Goal: Information Seeking & Learning: Find specific fact

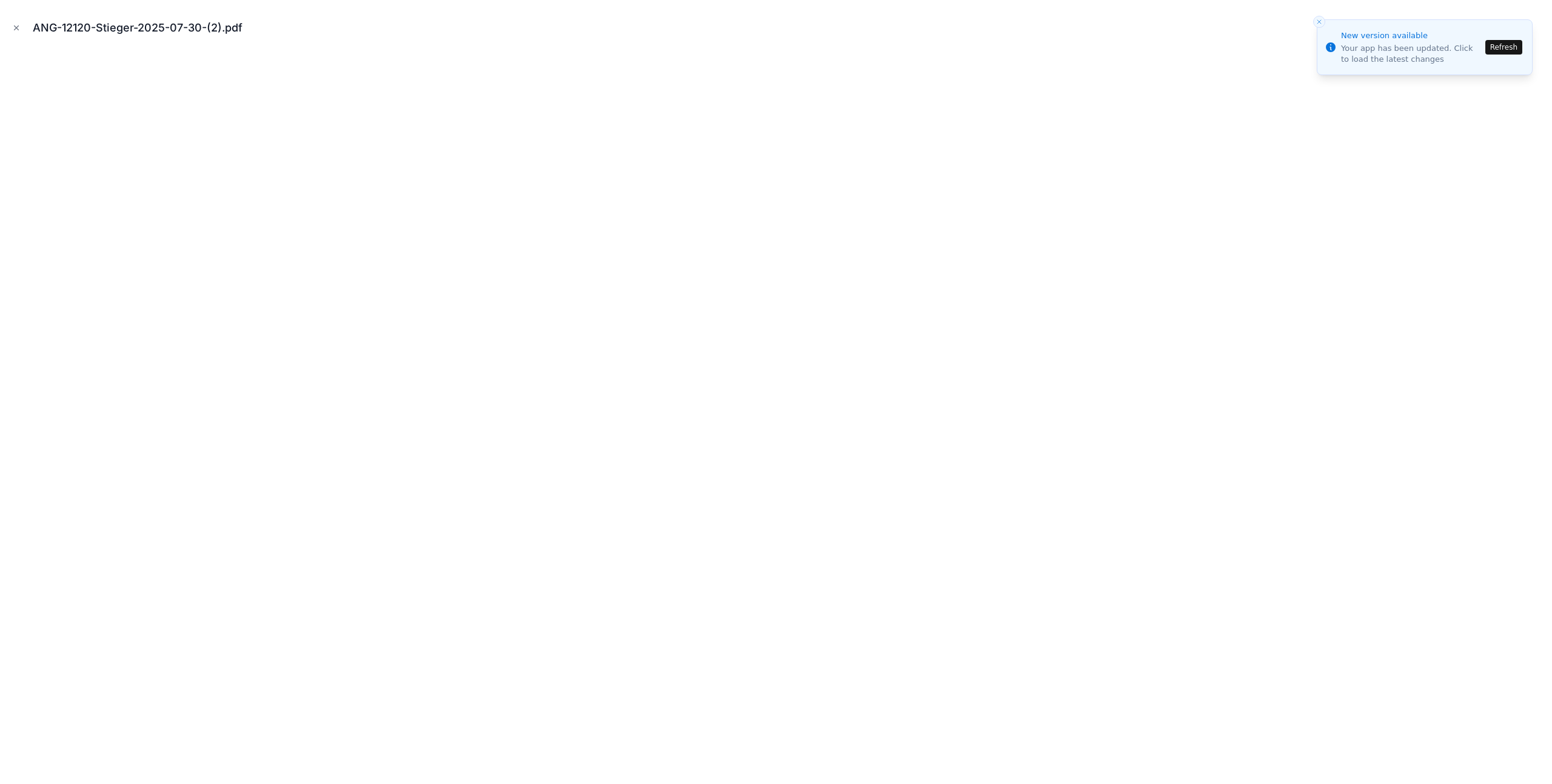
scroll to position [2521, 0]
click at [14, 29] on icon "Close modal" at bounding box center [16, 28] width 4 height 4
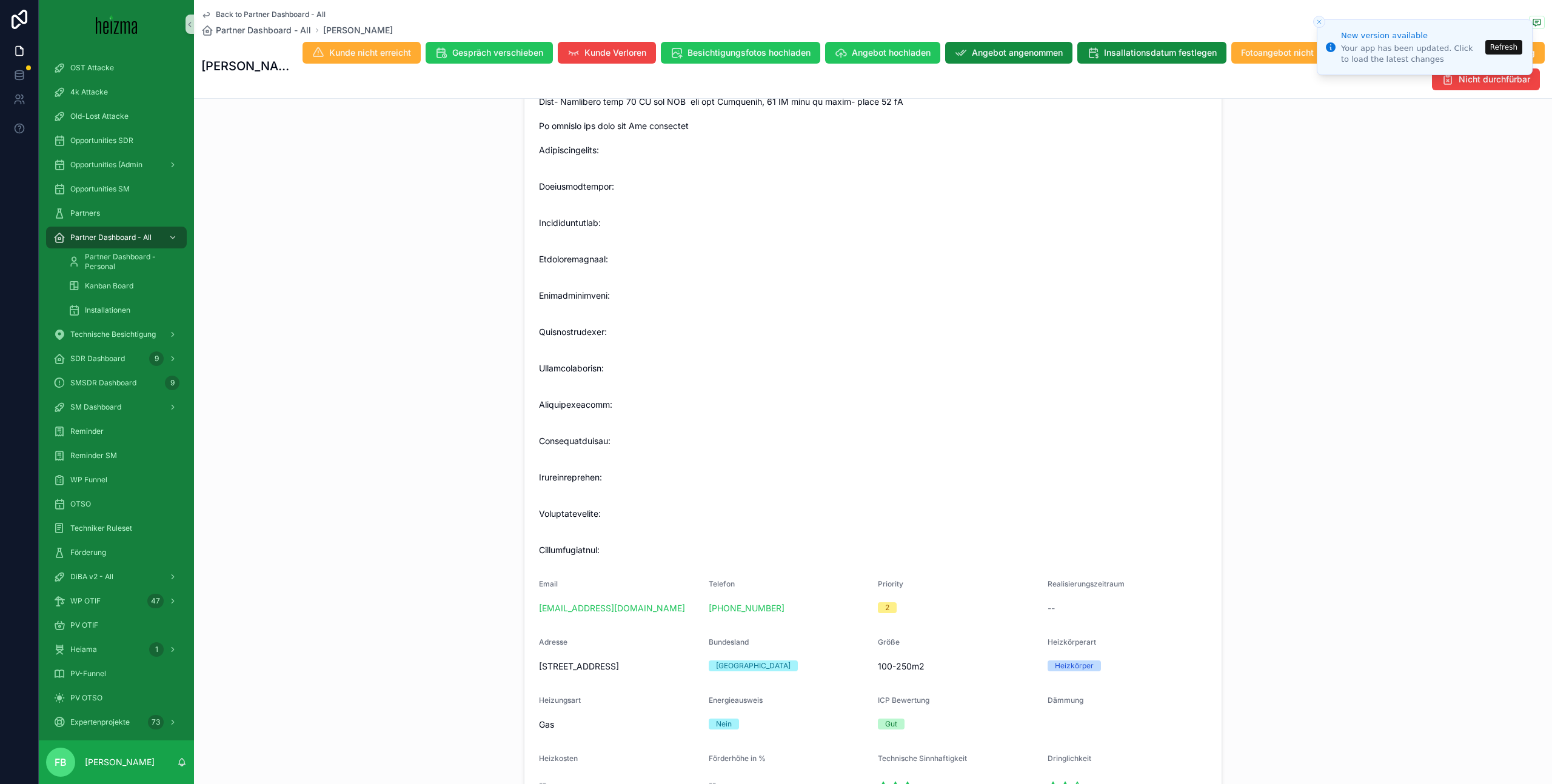
scroll to position [362, 0]
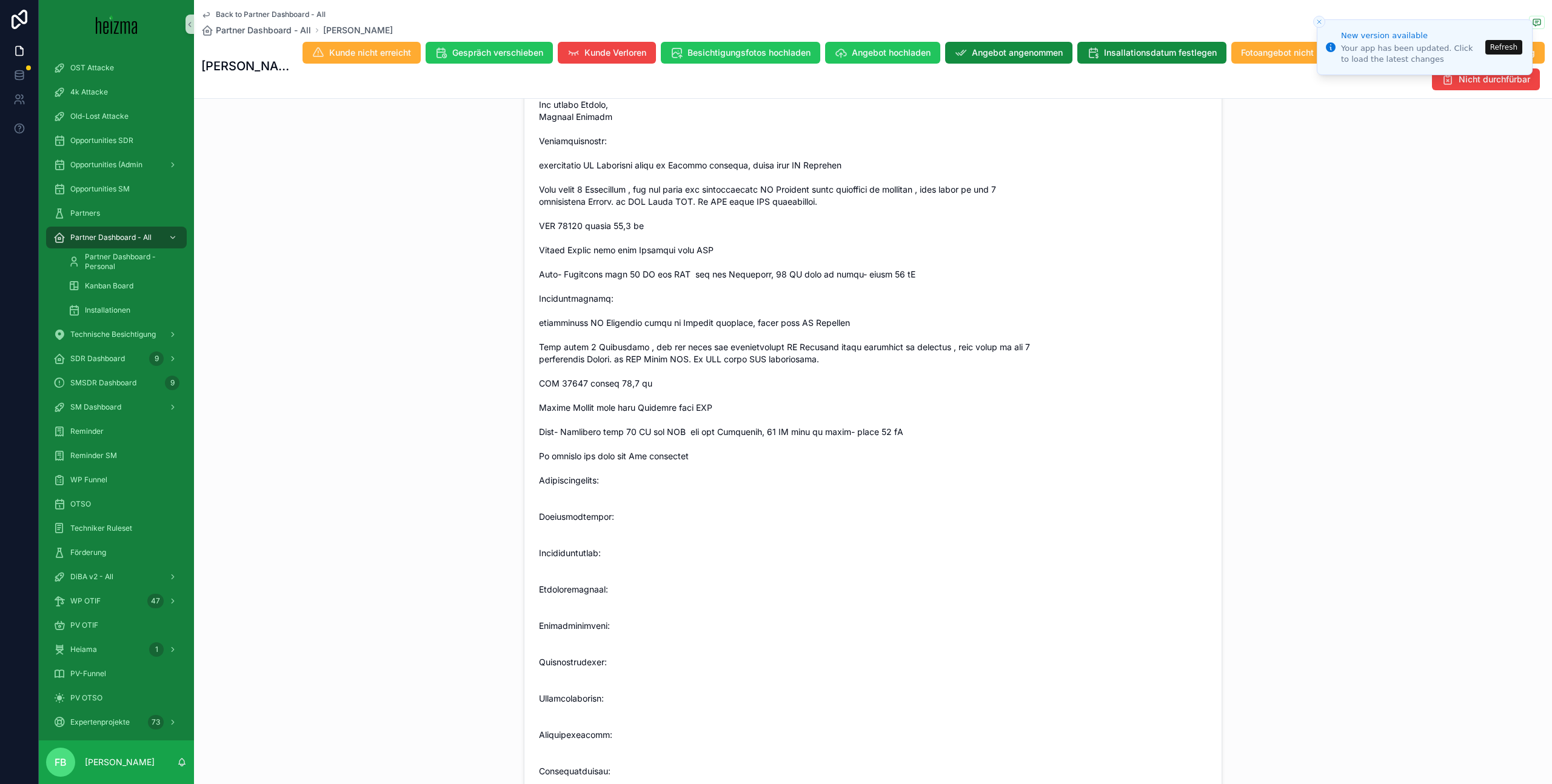
click at [1505, 45] on button "Refresh" at bounding box center [1504, 47] width 37 height 14
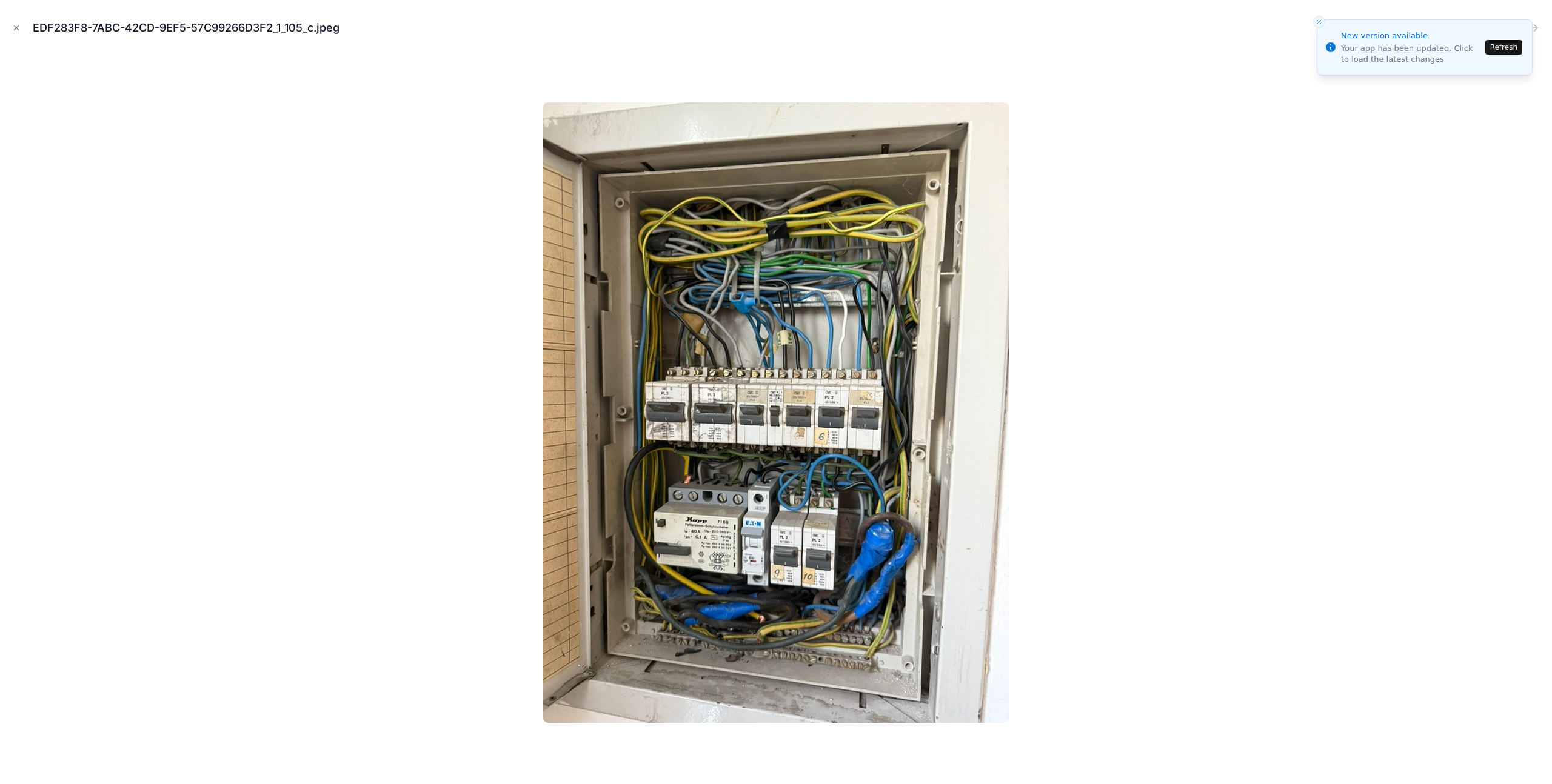
scroll to position [2398, 0]
click at [16, 31] on icon "Close modal" at bounding box center [16, 28] width 9 height 9
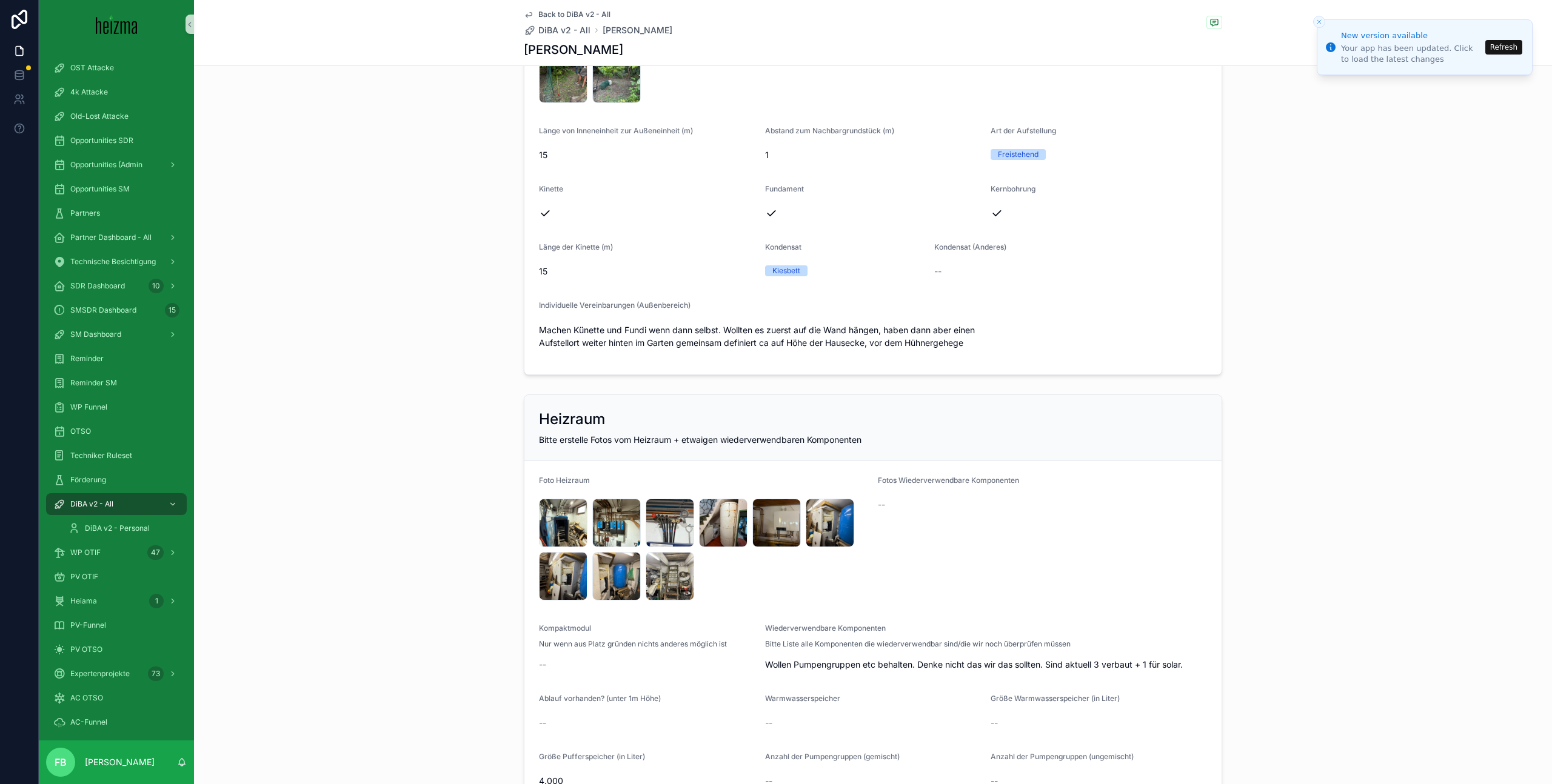
scroll to position [1478, 0]
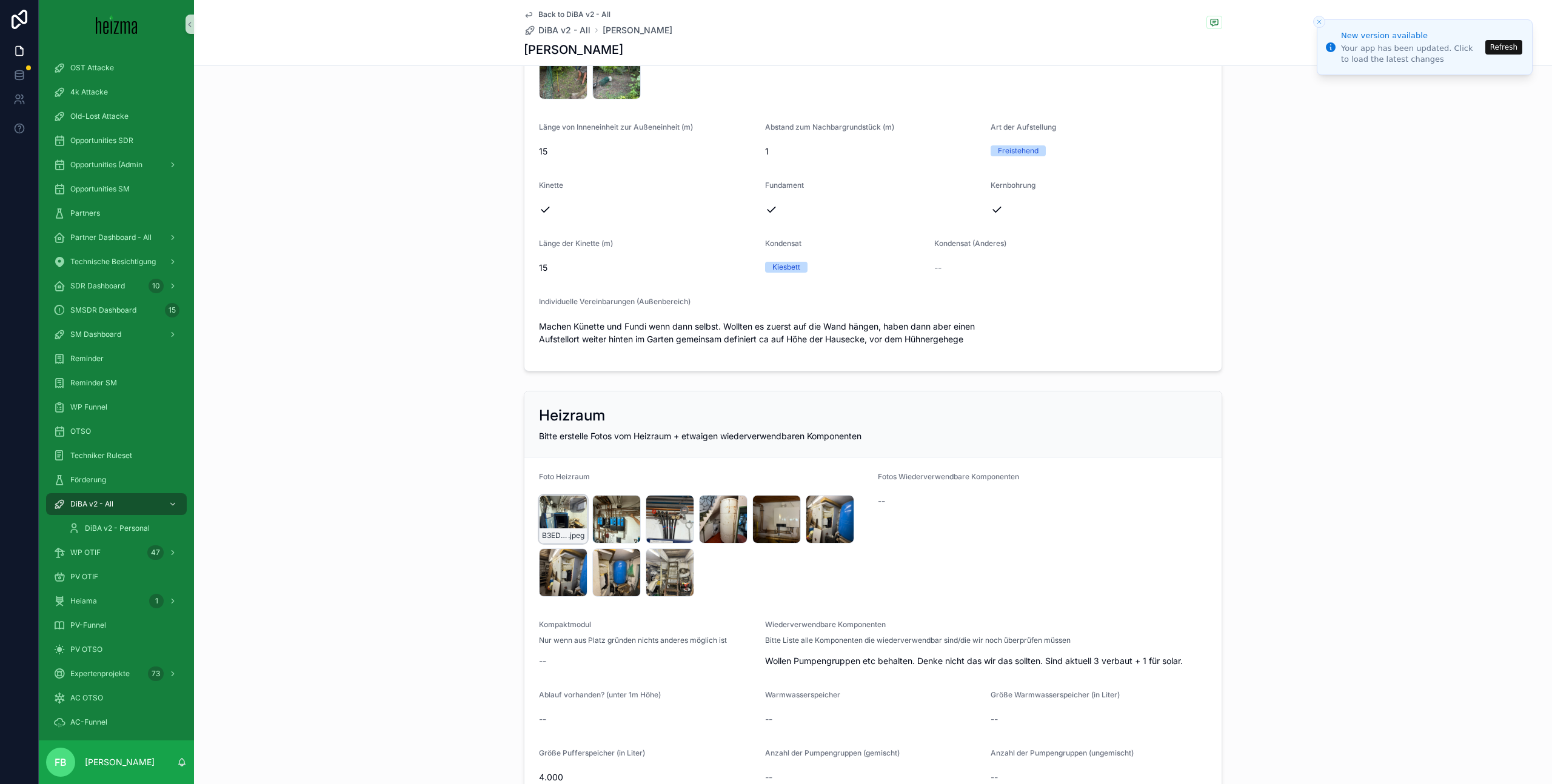
click at [560, 517] on div "B3ED14ED-3648-47DC-BCDA-5AC99724AC57_1_105_c .jpeg" at bounding box center [563, 519] width 48 height 48
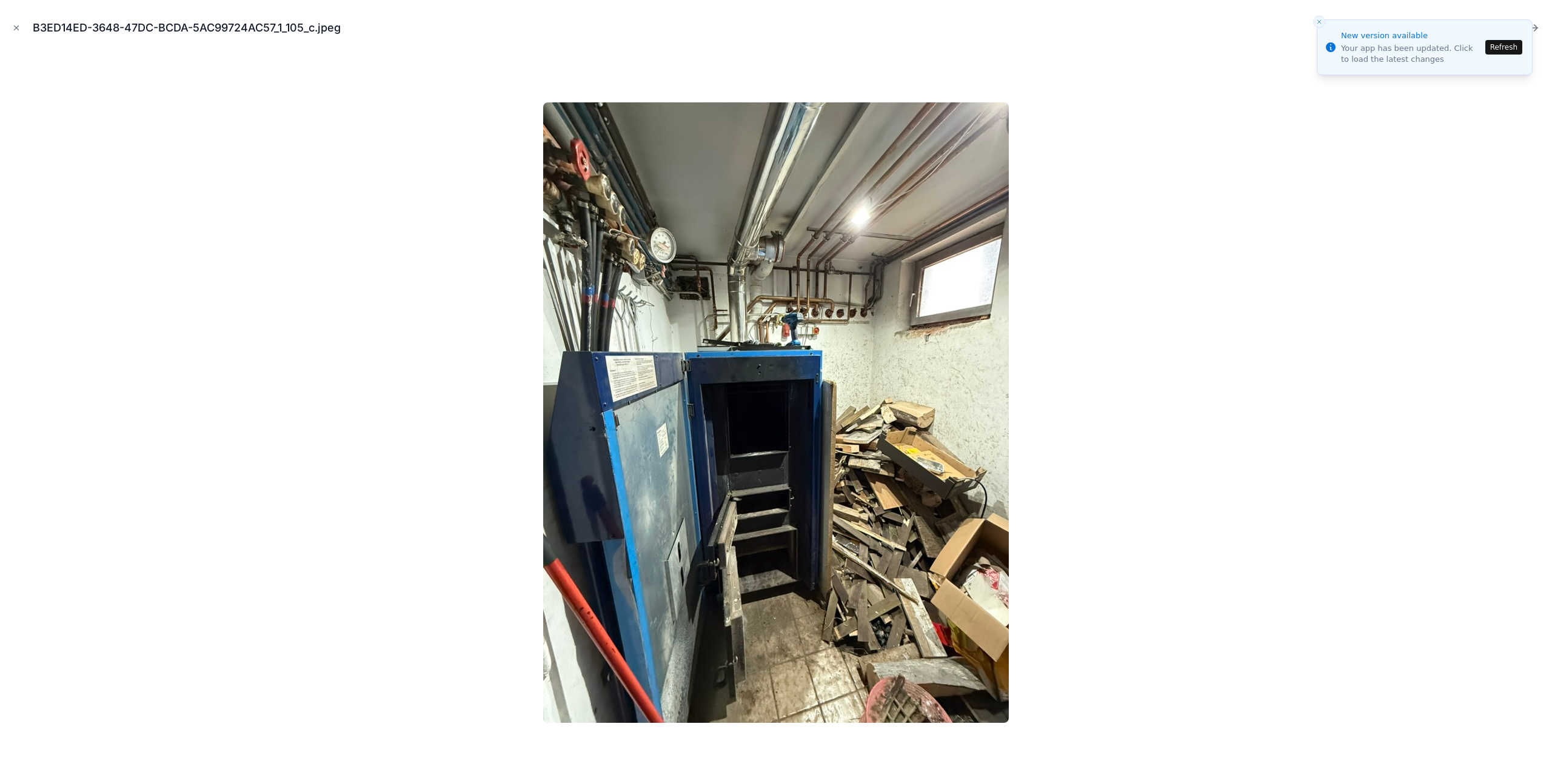
click at [1320, 20] on line "Close toast" at bounding box center [1319, 22] width 4 height 4
click at [1321, 19] on icon "Close toast" at bounding box center [1319, 22] width 8 height 8
click at [1537, 27] on icon "Next file" at bounding box center [1533, 28] width 12 height 12
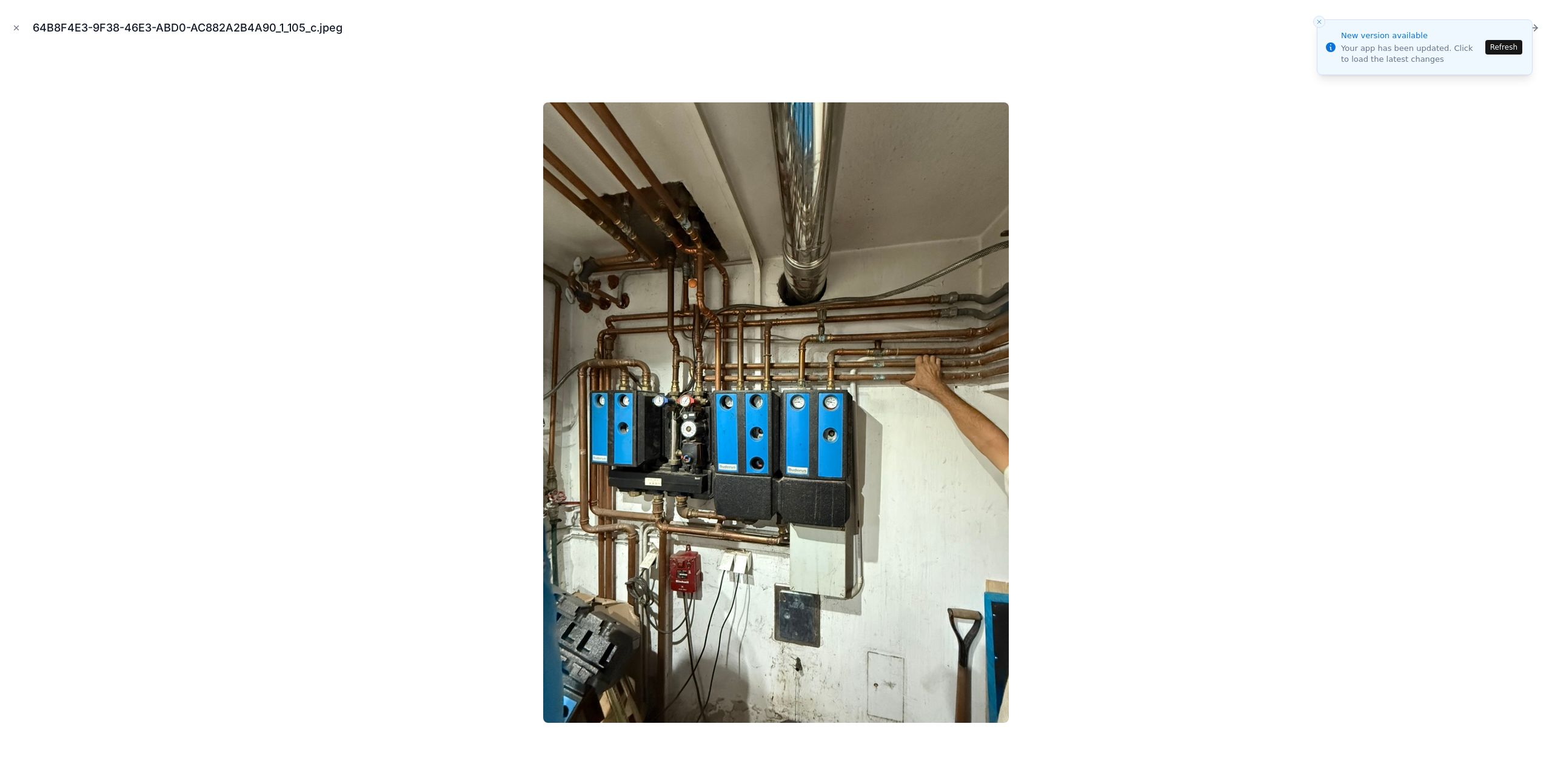
click at [1537, 27] on icon "Next file" at bounding box center [1533, 28] width 12 height 12
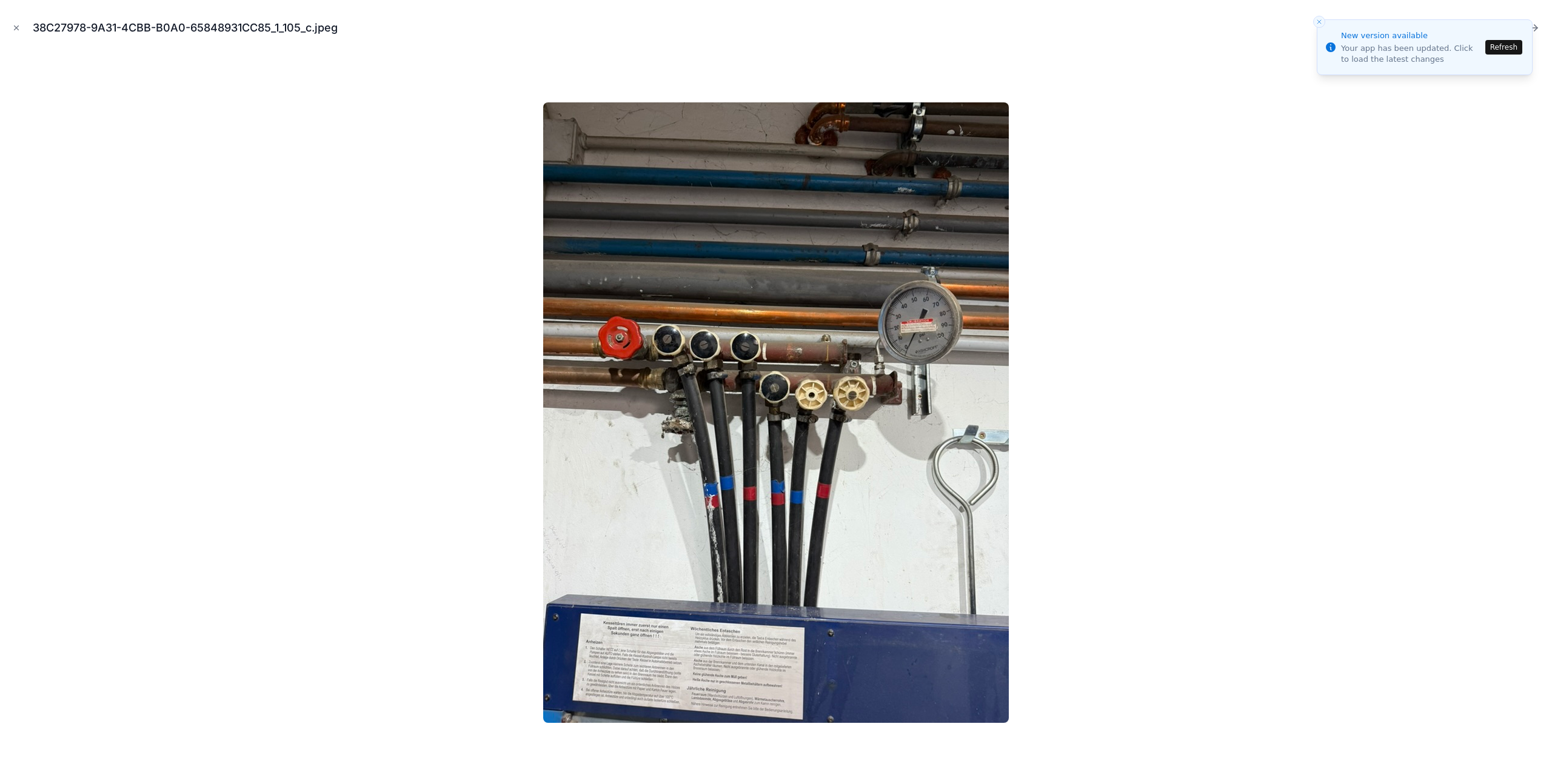
click at [1537, 27] on icon "Next file" at bounding box center [1533, 28] width 12 height 12
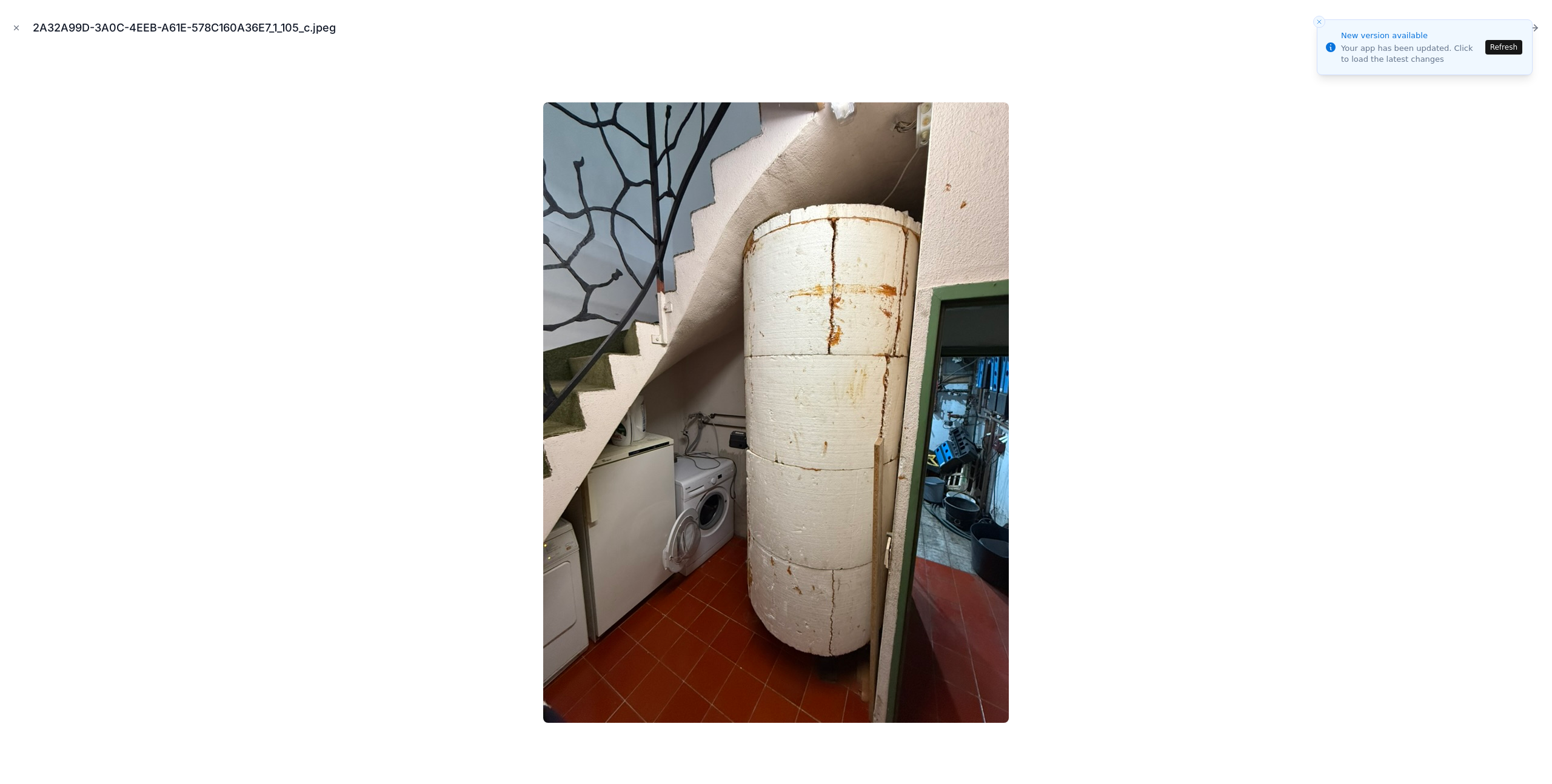
click at [1537, 27] on icon "Next file" at bounding box center [1533, 28] width 12 height 12
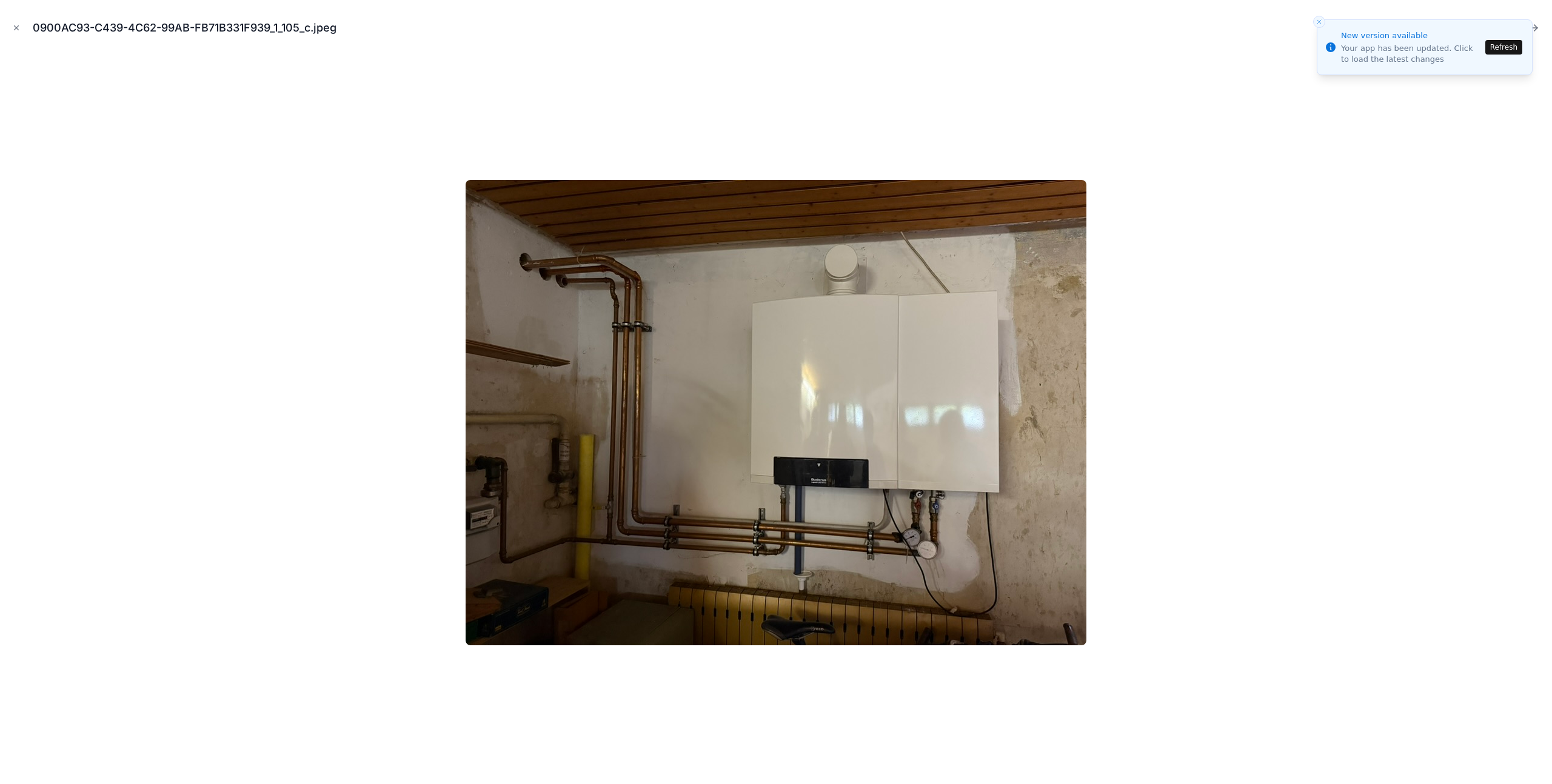
click at [1537, 27] on icon "Next file" at bounding box center [1533, 28] width 12 height 12
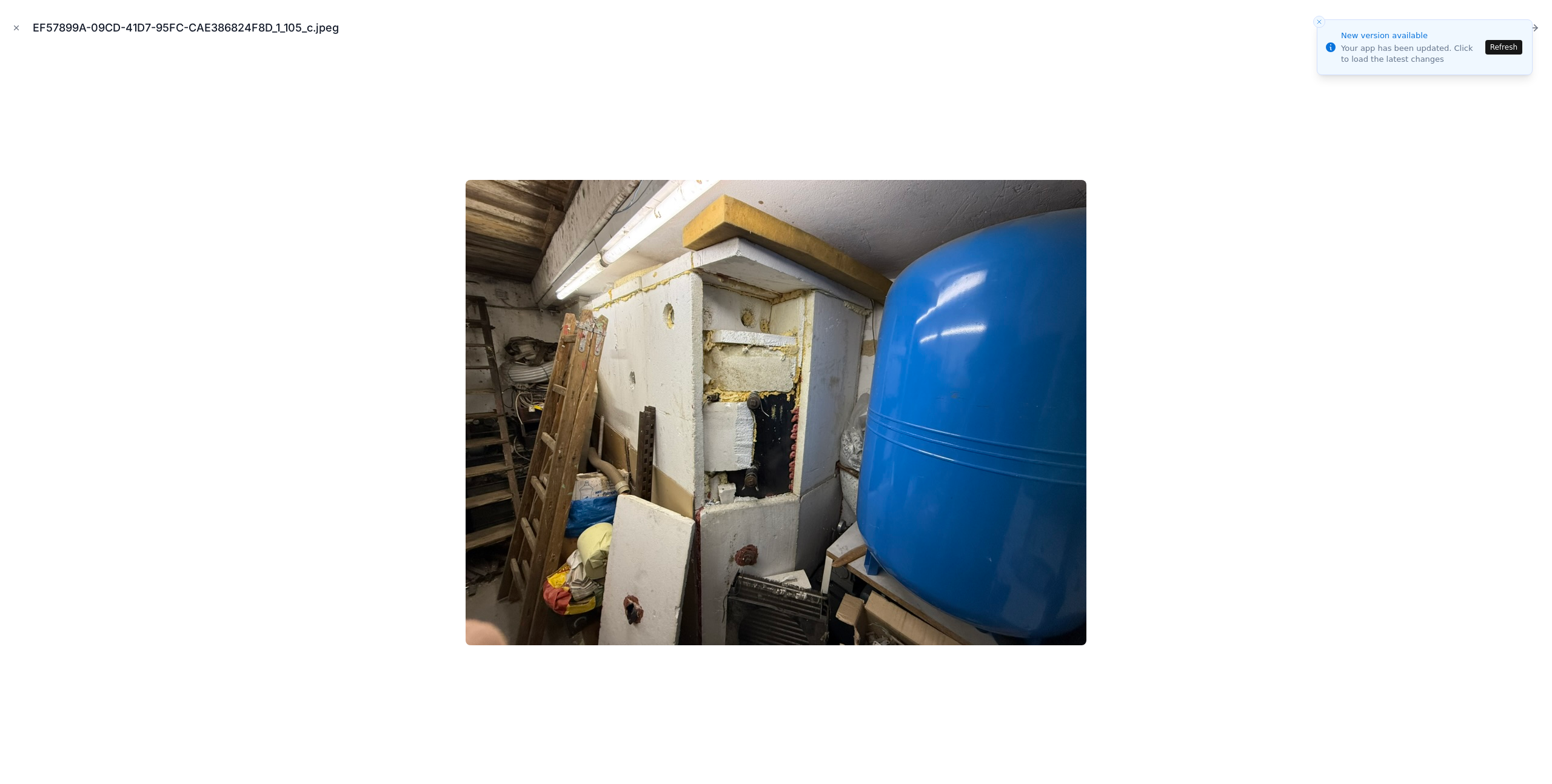
click at [1537, 27] on icon "Next file" at bounding box center [1533, 28] width 12 height 12
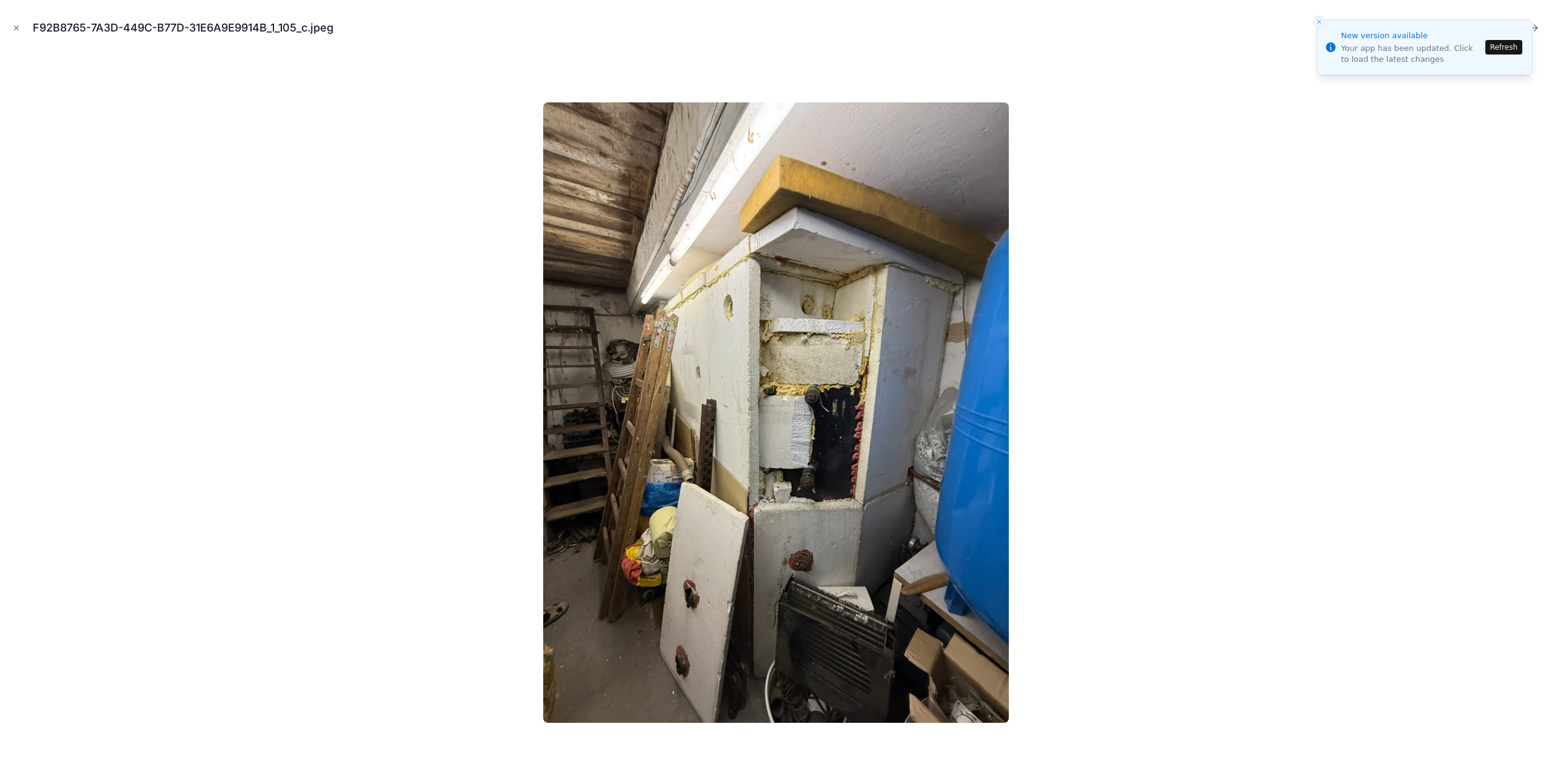
click at [1537, 27] on icon "Next file" at bounding box center [1533, 28] width 12 height 12
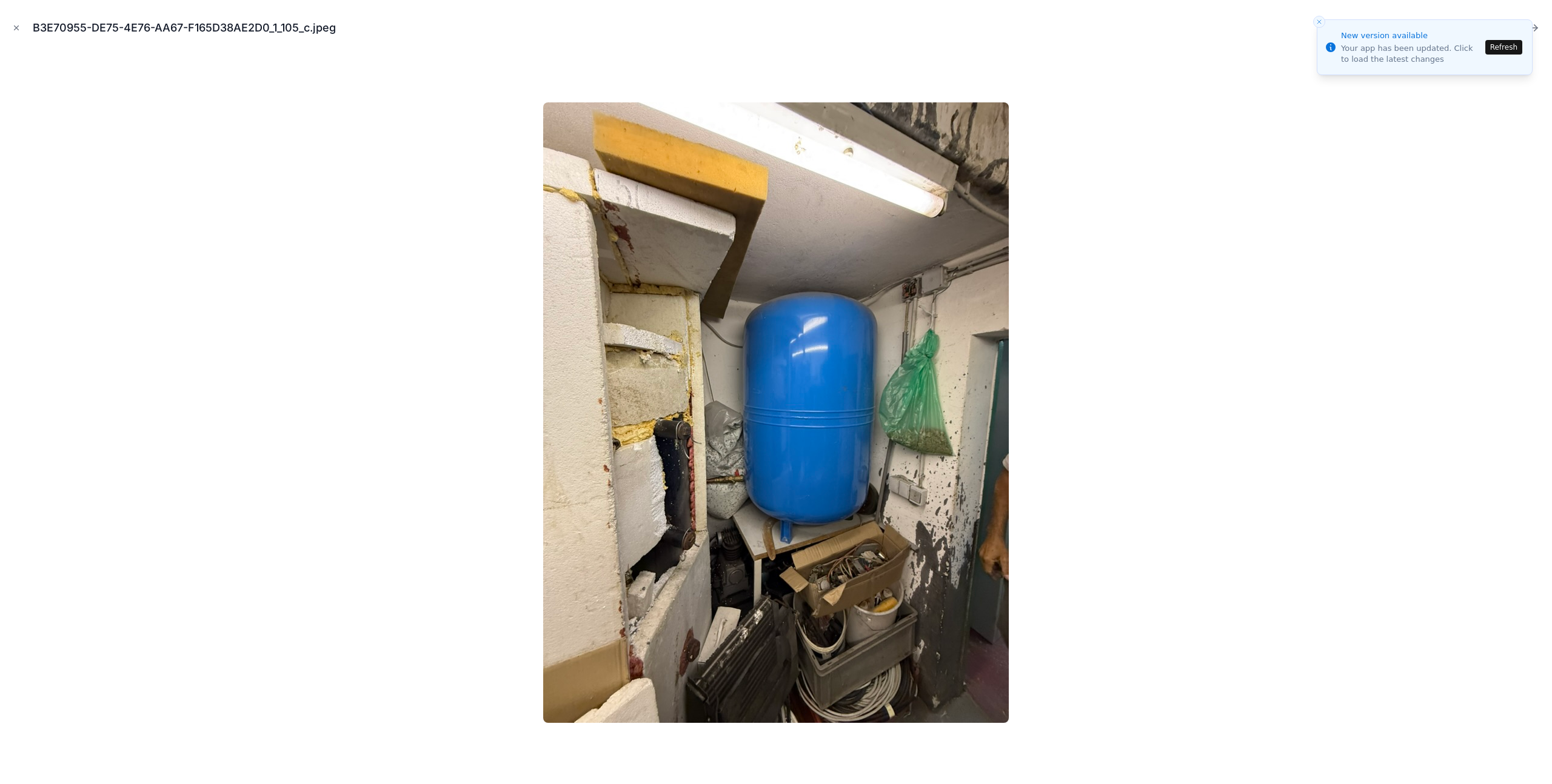
click at [1537, 27] on icon "Next file" at bounding box center [1533, 28] width 12 height 12
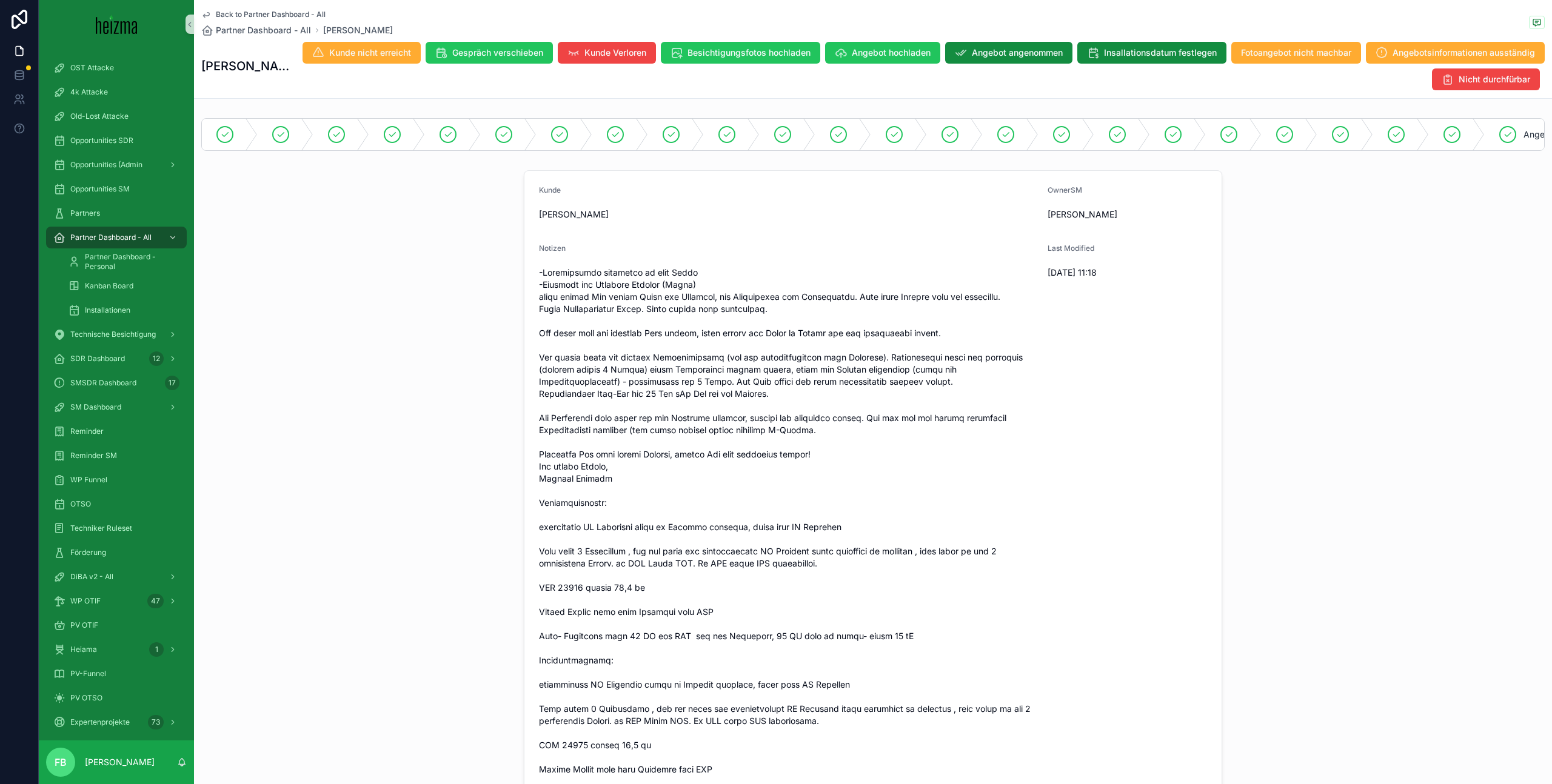
click at [253, 11] on span "Back to Partner Dashboard - All" at bounding box center [270, 14] width 110 height 9
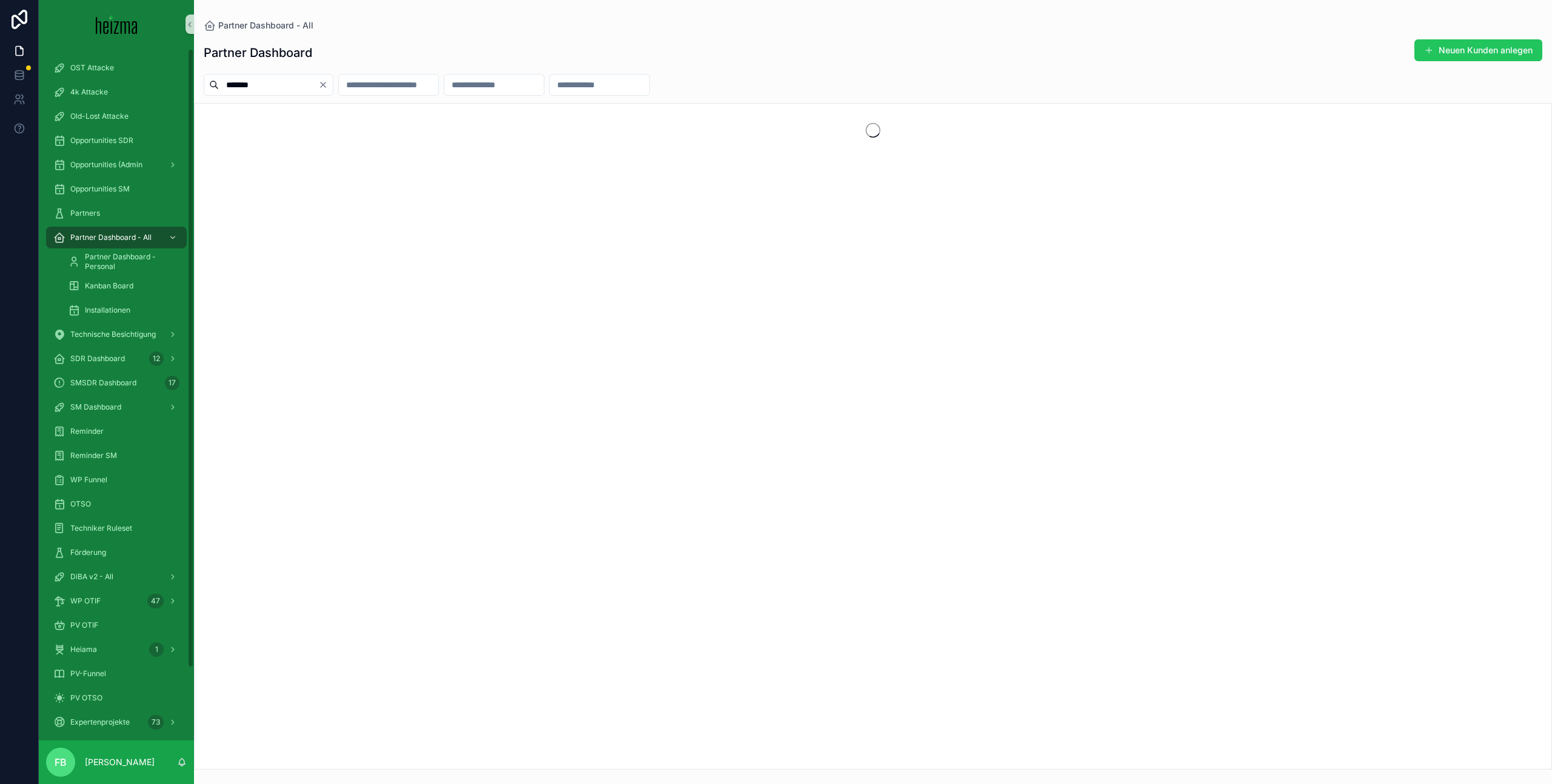
click at [259, 89] on input "*******" at bounding box center [269, 85] width 99 height 17
type input "******"
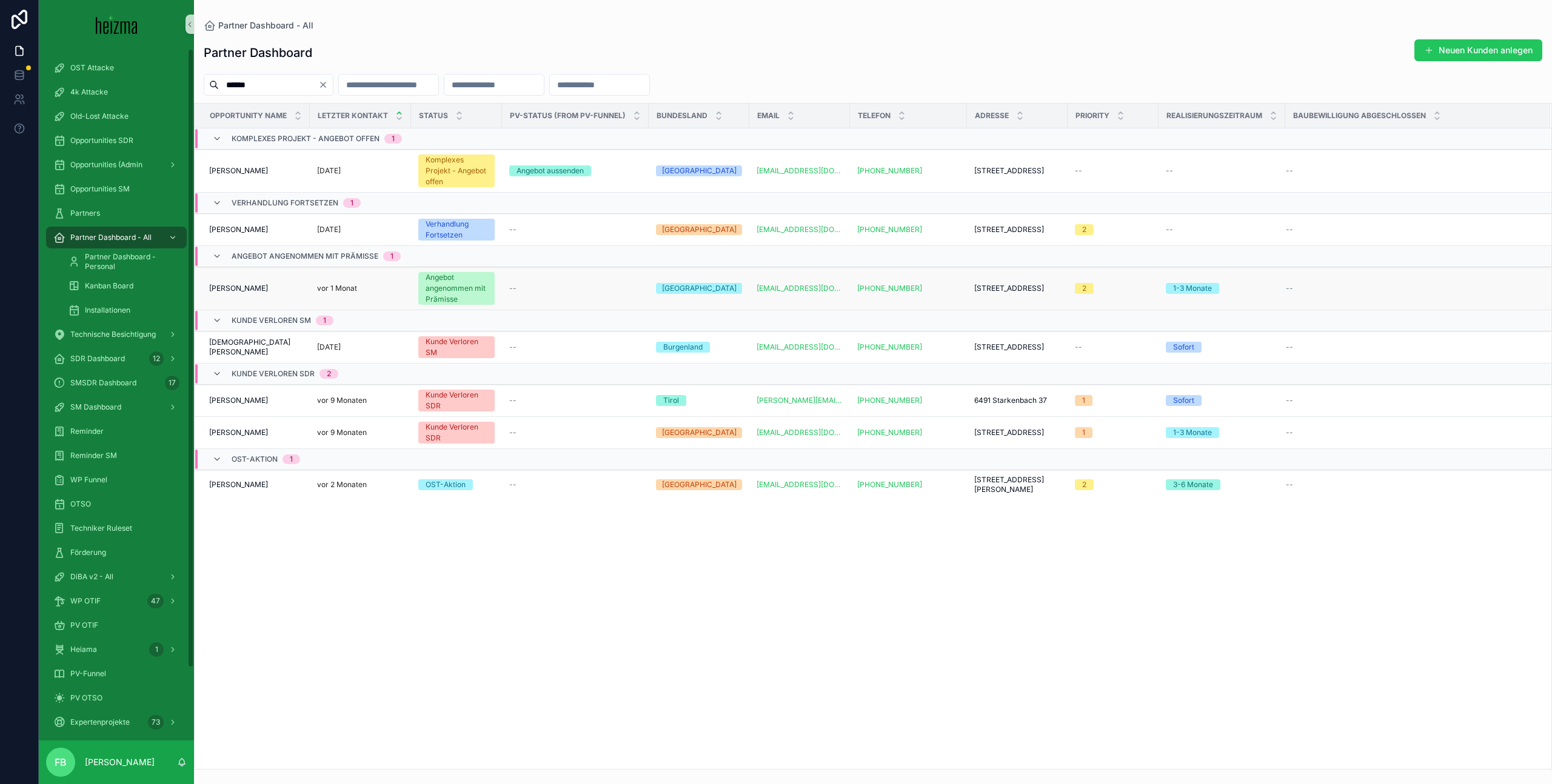
click at [252, 292] on div "Oliver Pinter Oliver Pinter" at bounding box center [255, 288] width 94 height 9
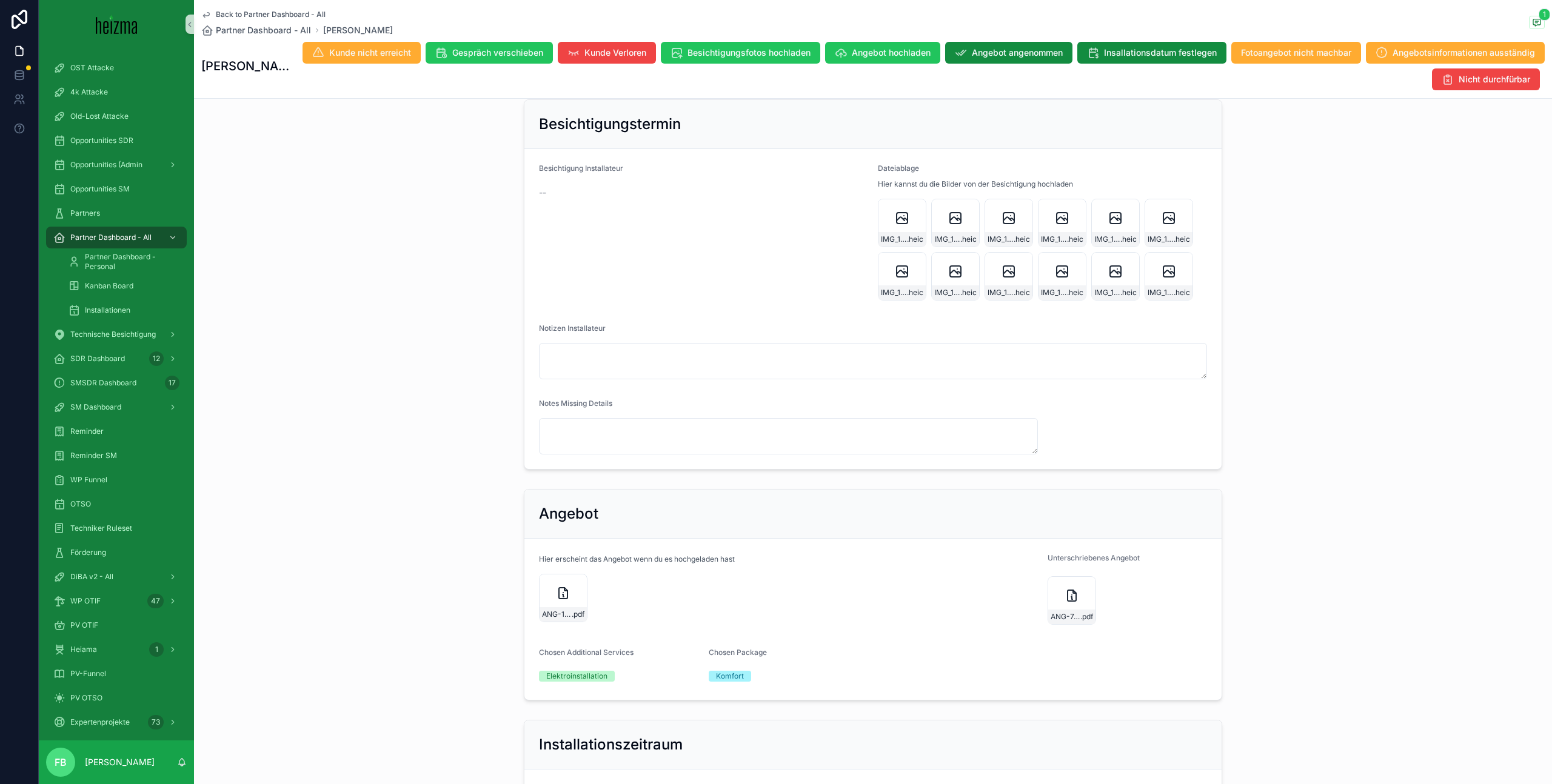
scroll to position [1248, 0]
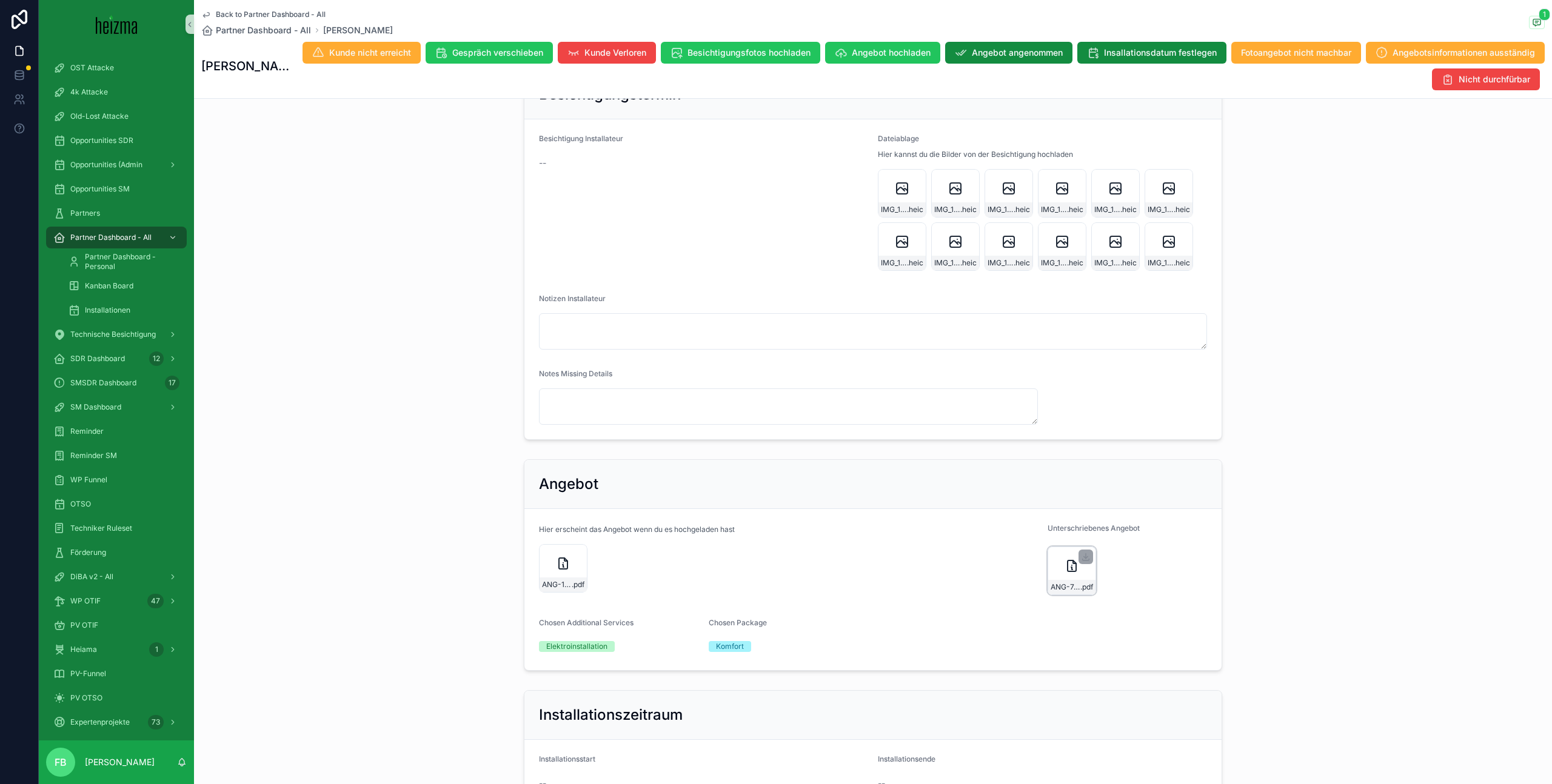
click at [1074, 556] on div "ANG-7499-Pinter-2024-11-26-(1)-(1) .pdf" at bounding box center [1071, 570] width 48 height 48
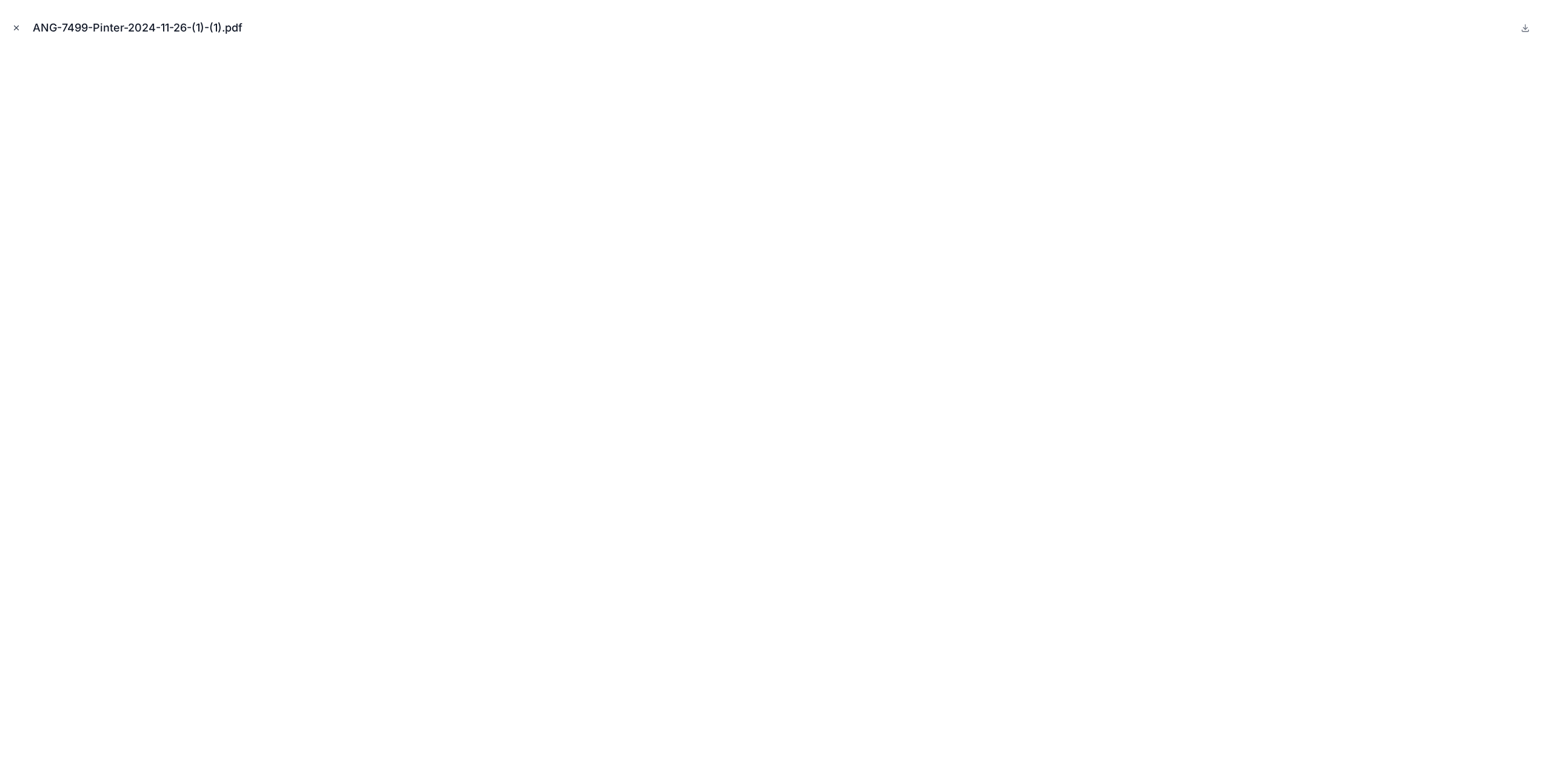
click at [13, 27] on icon "Close modal" at bounding box center [16, 28] width 9 height 9
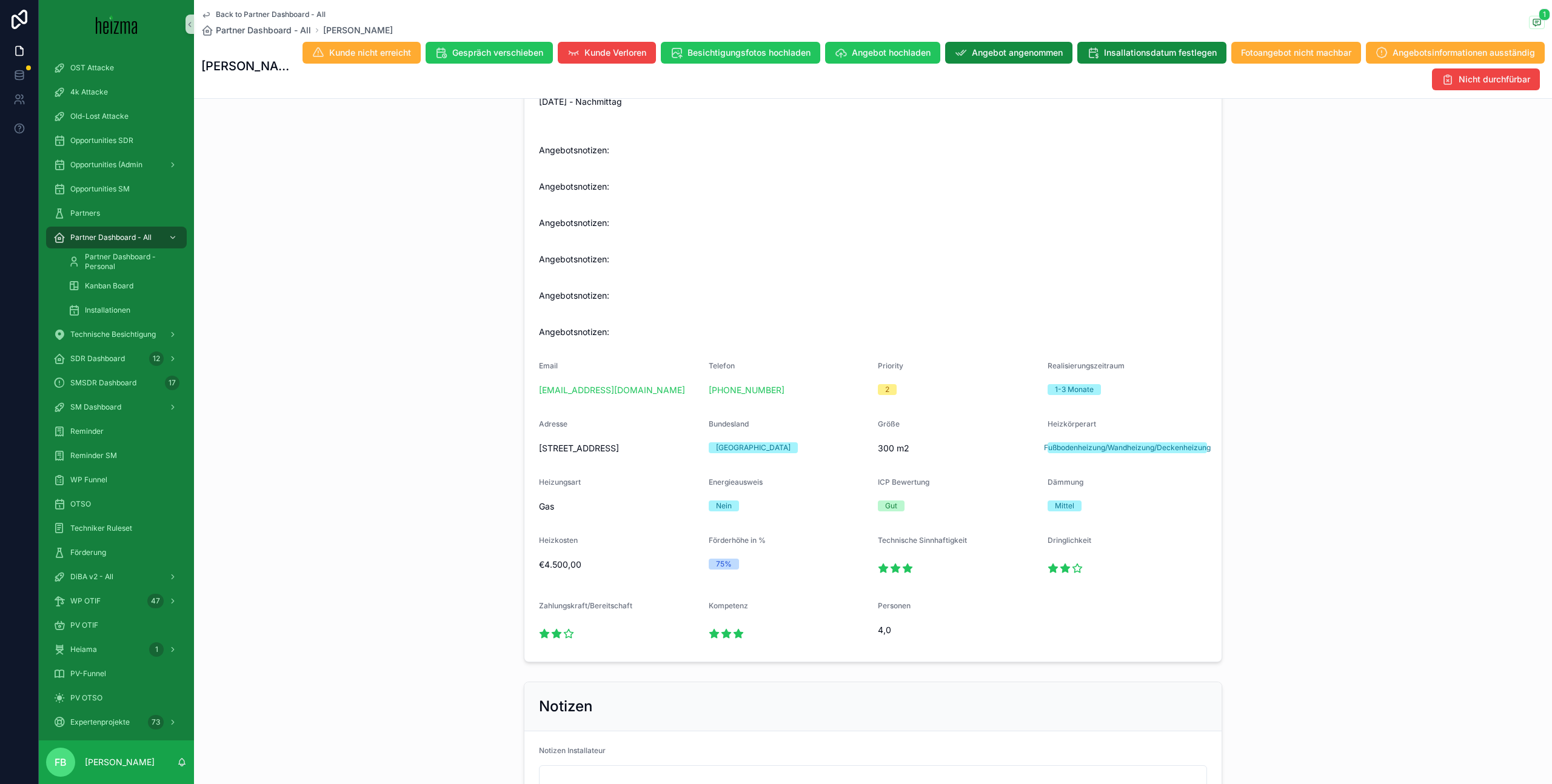
scroll to position [236, 0]
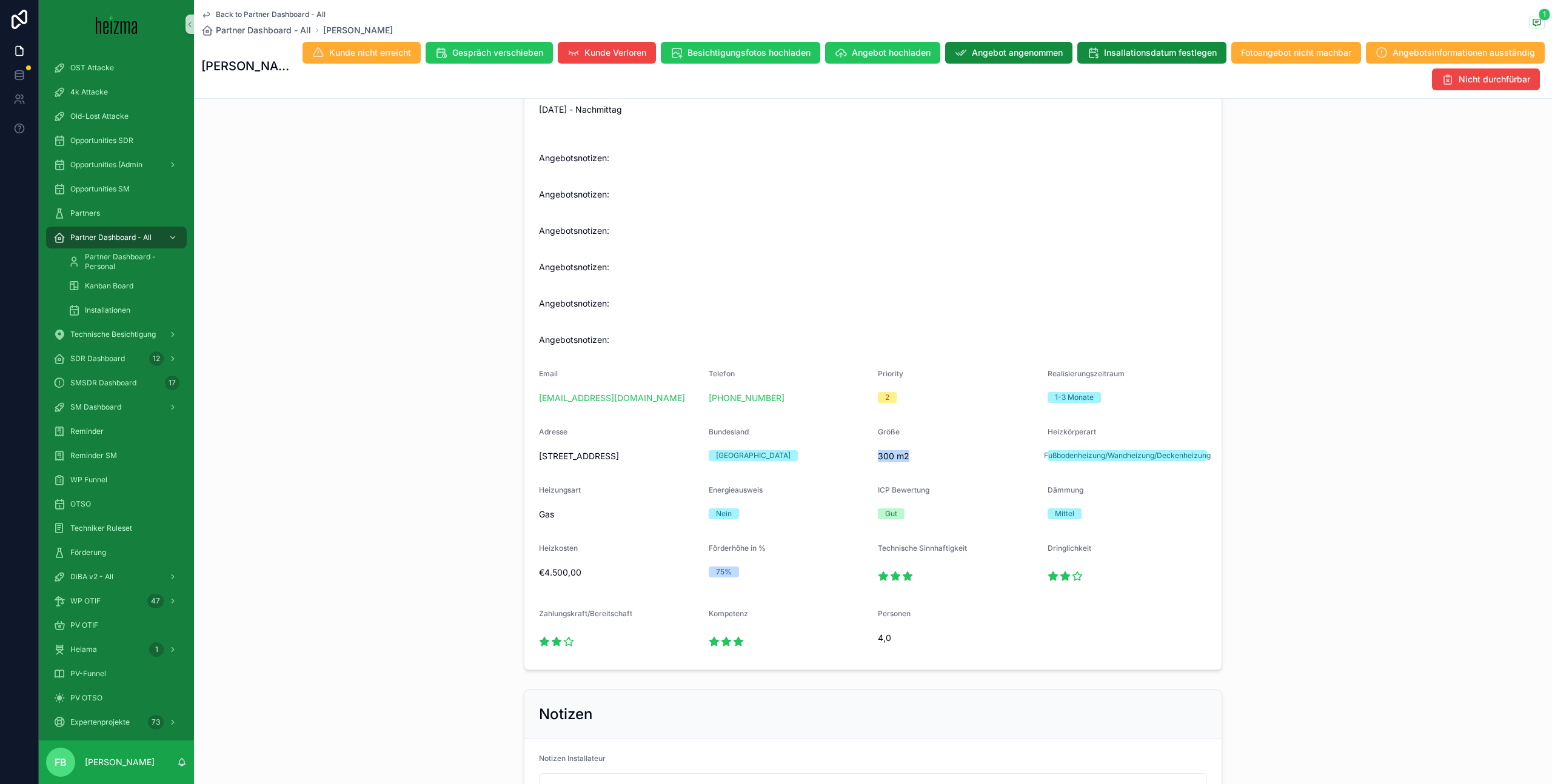
drag, startPoint x: 878, startPoint y: 454, endPoint x: 932, endPoint y: 457, distance: 54.1
click at [932, 458] on span "300 m2" at bounding box center [958, 456] width 160 height 12
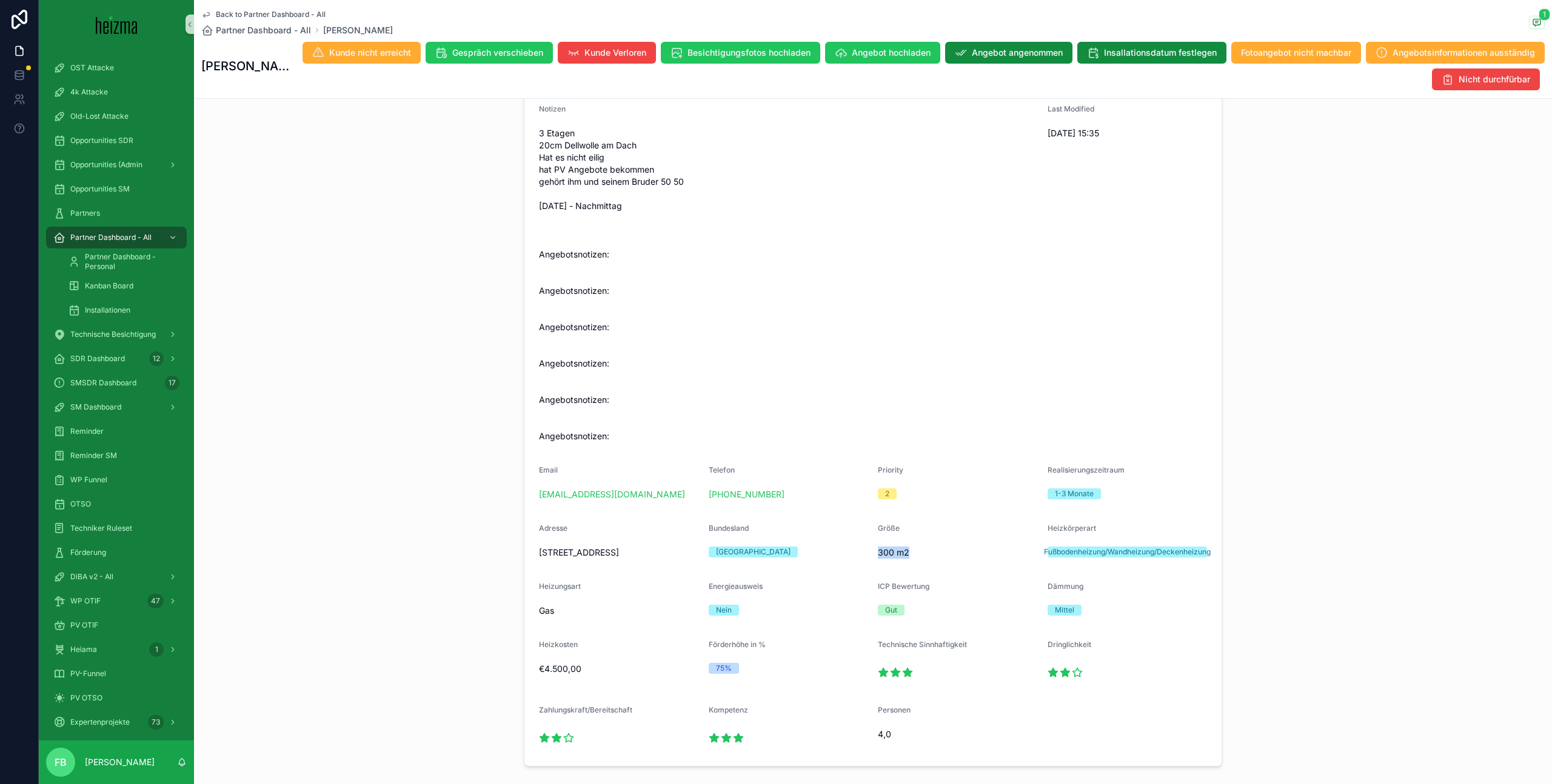
scroll to position [0, 0]
